Goal: Information Seeking & Learning: Find specific fact

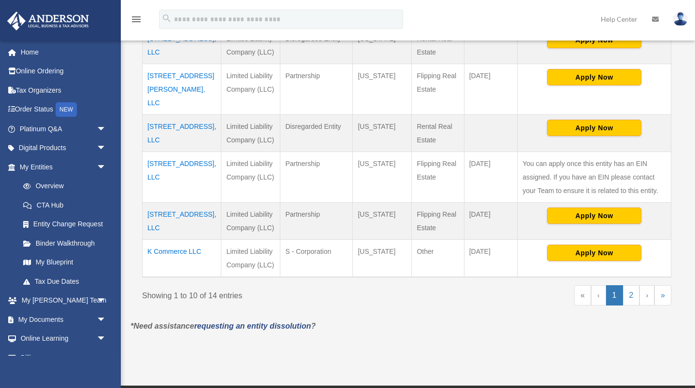
scroll to position [410, 0]
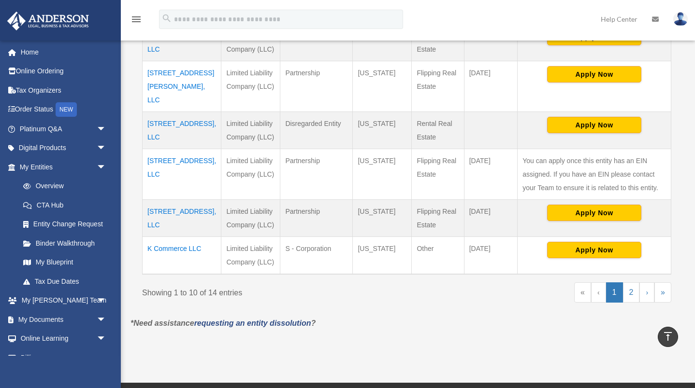
click at [159, 227] on td "[STREET_ADDRESS], LLC" at bounding box center [182, 218] width 79 height 37
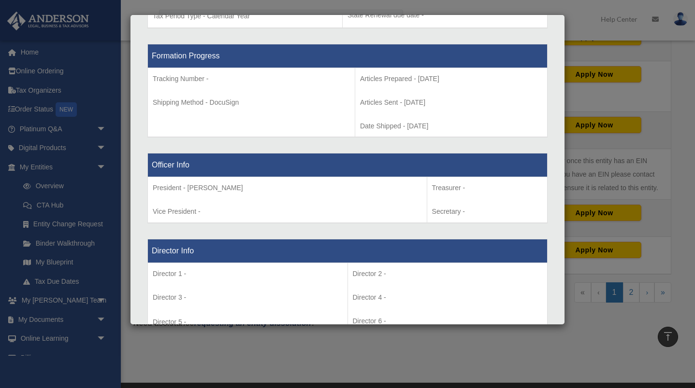
scroll to position [572, 0]
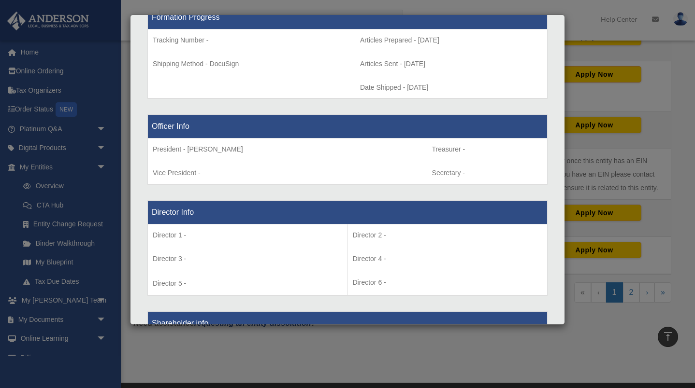
drag, startPoint x: 206, startPoint y: 150, endPoint x: 240, endPoint y: 150, distance: 33.8
click at [240, 150] on p "President - [PERSON_NAME]" at bounding box center [287, 149] width 269 height 12
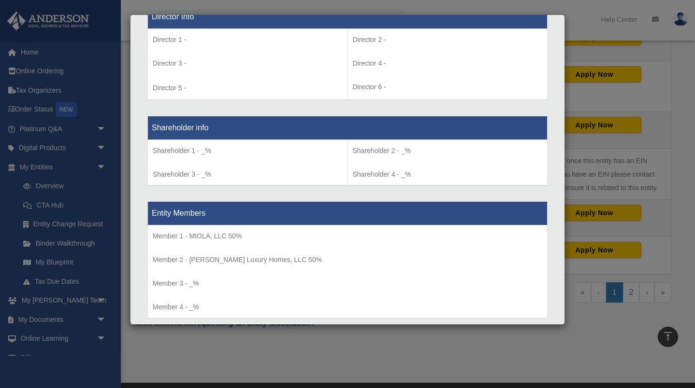
scroll to position [769, 0]
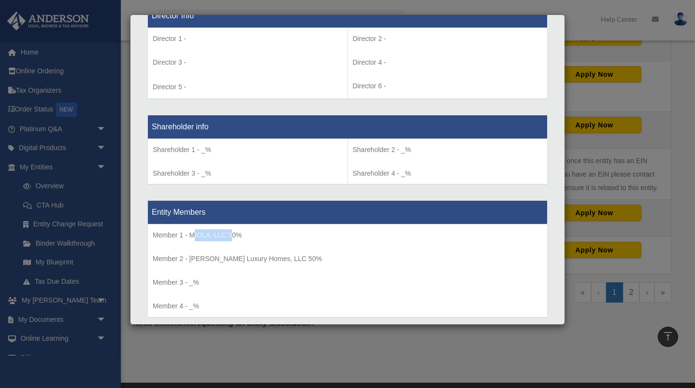
drag, startPoint x: 195, startPoint y: 236, endPoint x: 233, endPoint y: 236, distance: 38.6
click at [233, 236] on p "Member 1 - MIOLA, LLC 50%" at bounding box center [347, 235] width 389 height 12
drag, startPoint x: 213, startPoint y: 262, endPoint x: 264, endPoint y: 259, distance: 51.8
click at [264, 259] on p "Member 2 - [PERSON_NAME] Luxury Homes, LLC 50%" at bounding box center [347, 259] width 389 height 12
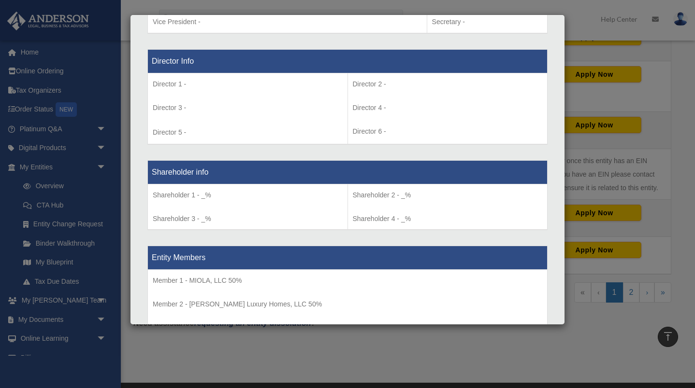
scroll to position [410, 0]
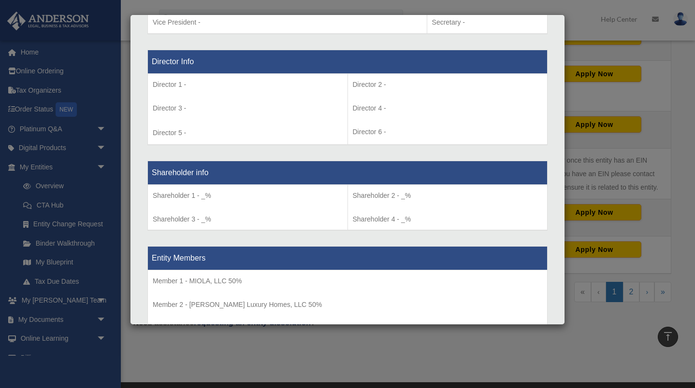
click at [595, 145] on div "Details × Articles Sent Organizational Date" at bounding box center [347, 194] width 695 height 388
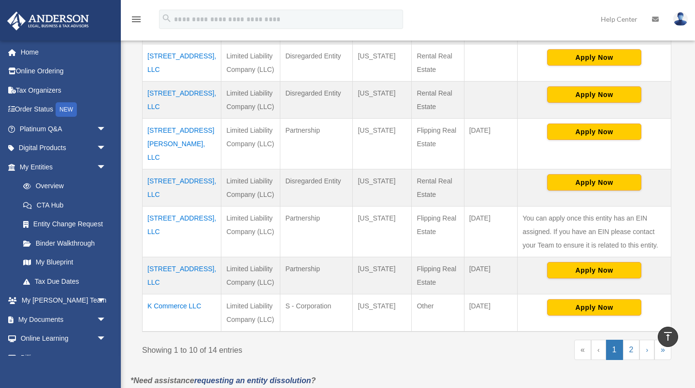
scroll to position [349, 0]
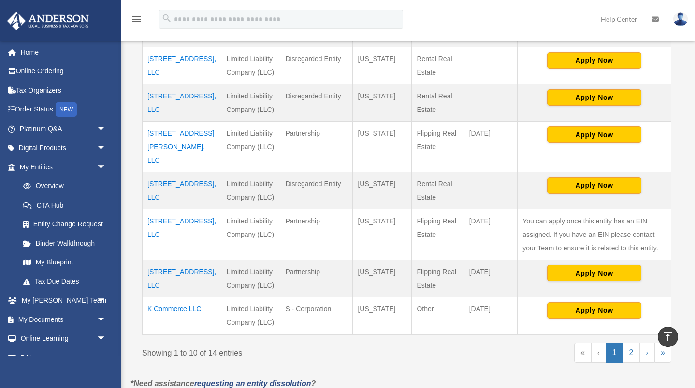
click at [179, 240] on td "[STREET_ADDRESS], LLC" at bounding box center [182, 234] width 79 height 51
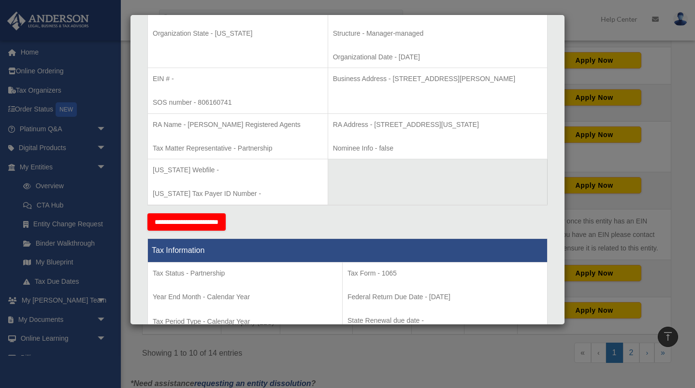
scroll to position [232, 0]
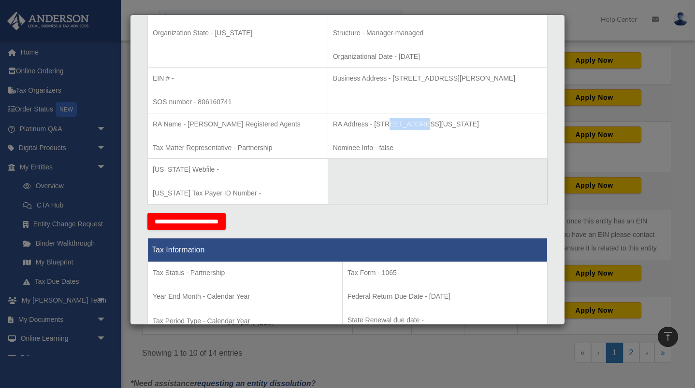
drag, startPoint x: 363, startPoint y: 125, endPoint x: 389, endPoint y: 125, distance: 26.1
click at [389, 125] on p "RA Address - [STREET_ADDRESS][US_STATE]" at bounding box center [437, 124] width 209 height 12
click at [364, 122] on p "RA Address - [STREET_ADDRESS][US_STATE]" at bounding box center [437, 124] width 209 height 12
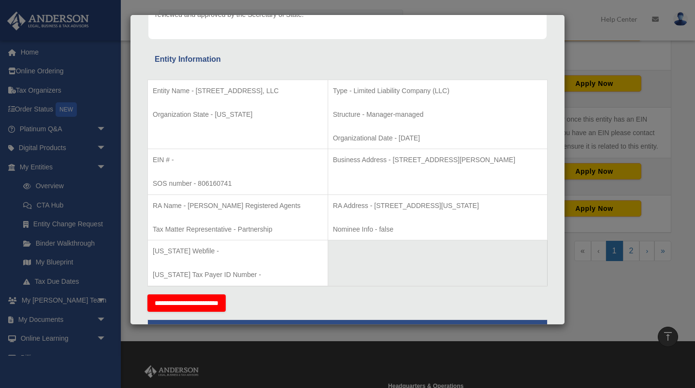
scroll to position [0, 0]
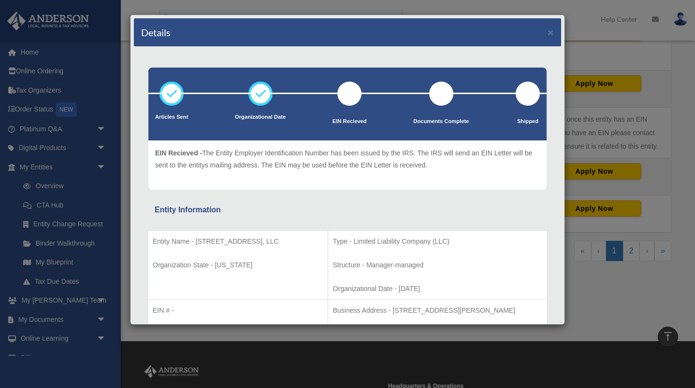
click at [556, 30] on div "Details ×" at bounding box center [347, 32] width 427 height 29
click at [553, 31] on button "×" at bounding box center [550, 32] width 6 height 10
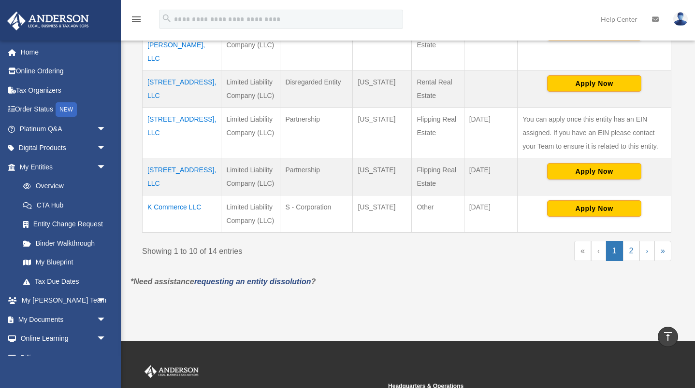
click at [172, 183] on td "[STREET_ADDRESS], LLC" at bounding box center [182, 176] width 79 height 37
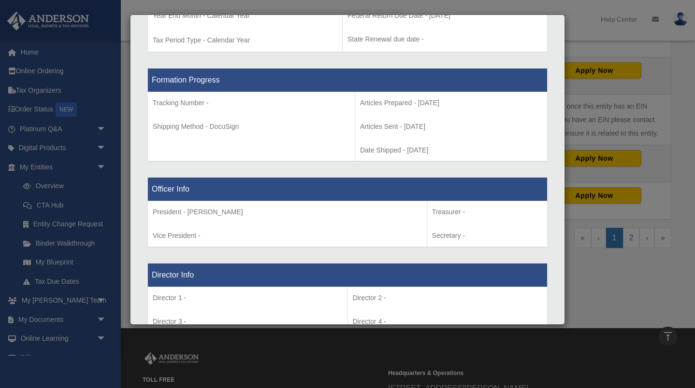
scroll to position [465, 0]
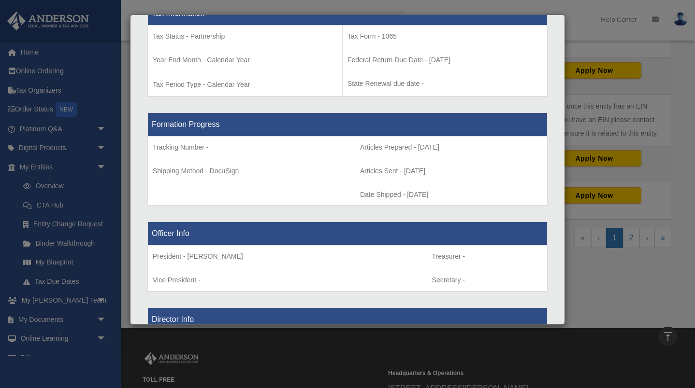
click at [608, 46] on div "Details × Articles Sent Organizational Date" at bounding box center [347, 194] width 695 height 388
